Goal: Use online tool/utility: Utilize a website feature to perform a specific function

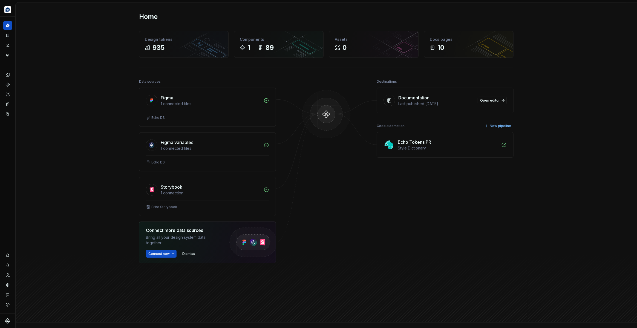
click at [415, 144] on div "Echo Tokens PR" at bounding box center [414, 142] width 33 height 7
click at [427, 142] on div "Echo Tokens PR" at bounding box center [414, 142] width 33 height 7
drag, startPoint x: 451, startPoint y: 143, endPoint x: 434, endPoint y: 144, distance: 17.5
click at [451, 143] on div "Echo Tokens PR" at bounding box center [448, 142] width 100 height 7
click at [390, 144] on img at bounding box center [388, 144] width 11 height 11
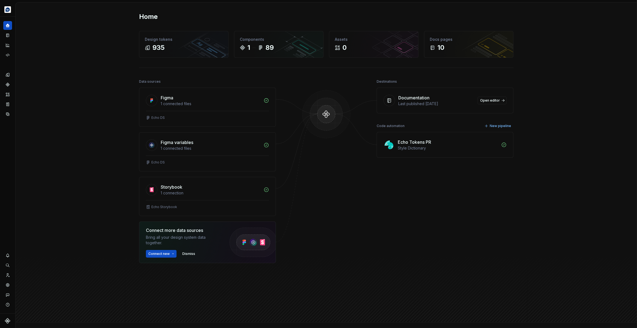
drag, startPoint x: 505, startPoint y: 147, endPoint x: 346, endPoint y: 133, distance: 159.1
click at [503, 147] on icon at bounding box center [503, 144] width 5 height 5
click at [6, 51] on div "Code automation" at bounding box center [7, 55] width 9 height 9
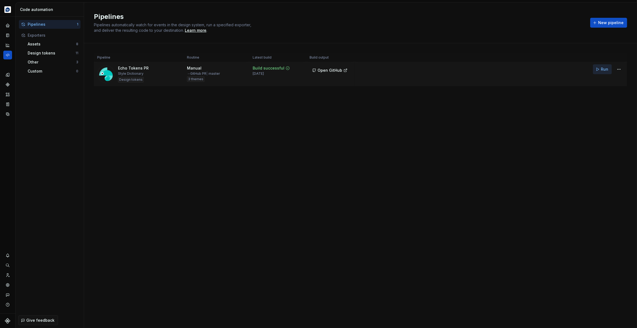
click at [601, 71] on span "Run" at bounding box center [604, 68] width 7 height 5
